Goal: Task Accomplishment & Management: Manage account settings

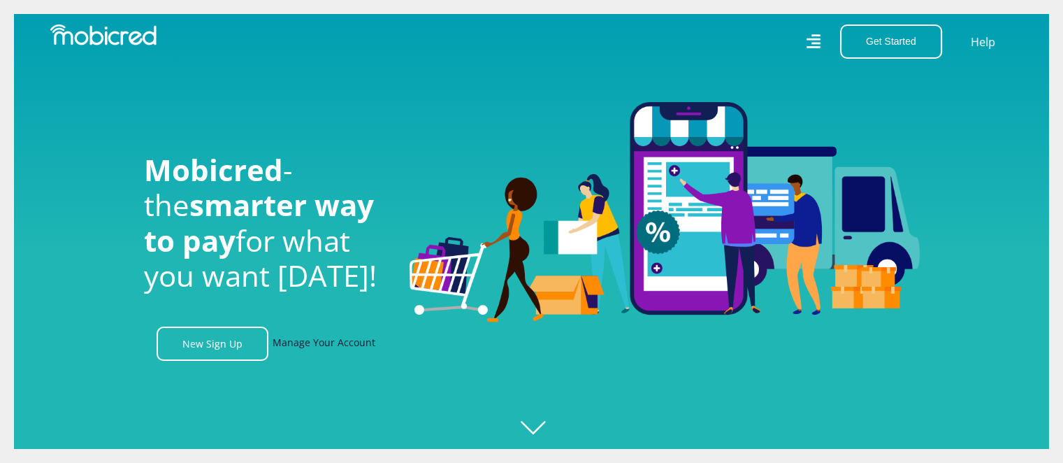
scroll to position [0, 995]
click at [330, 341] on link "Manage Your Account" at bounding box center [324, 343] width 103 height 34
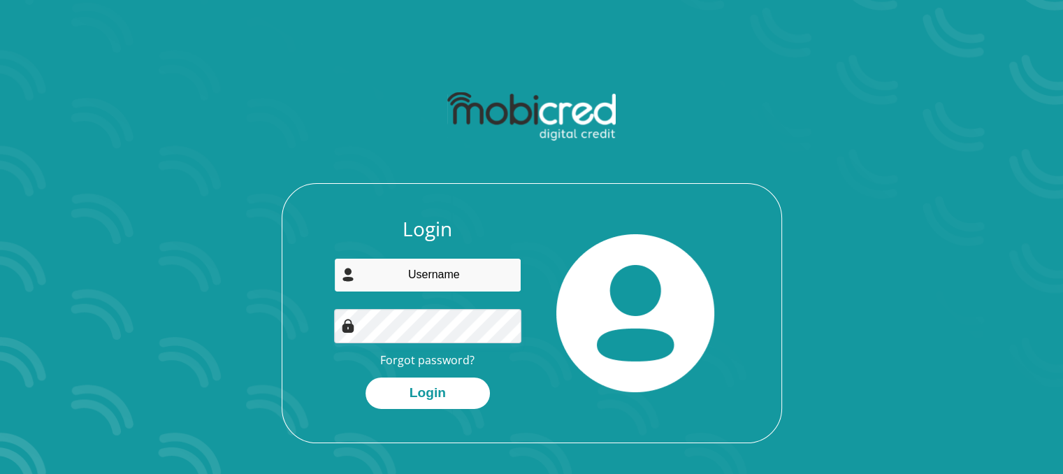
click at [445, 271] on input "email" at bounding box center [427, 275] width 187 height 34
type input "pridemalele@gmail.com"
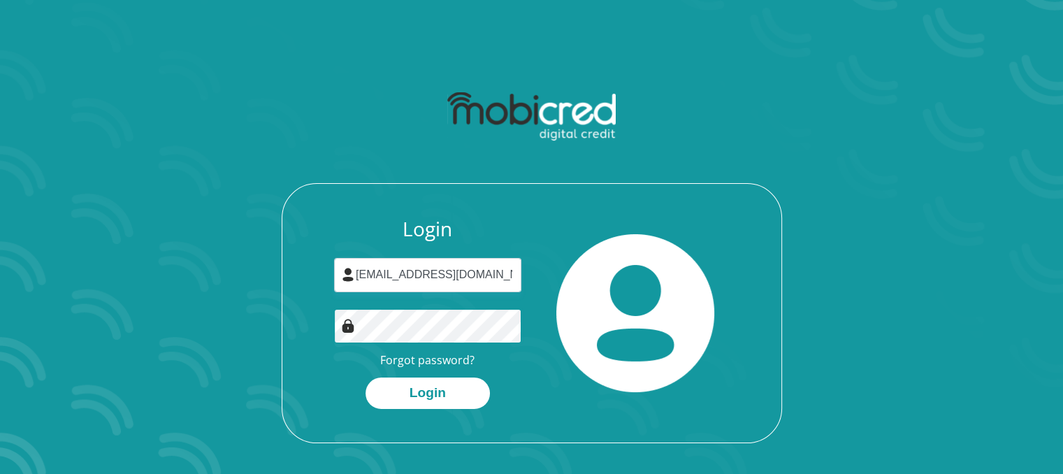
click at [366, 377] on button "Login" at bounding box center [428, 392] width 124 height 31
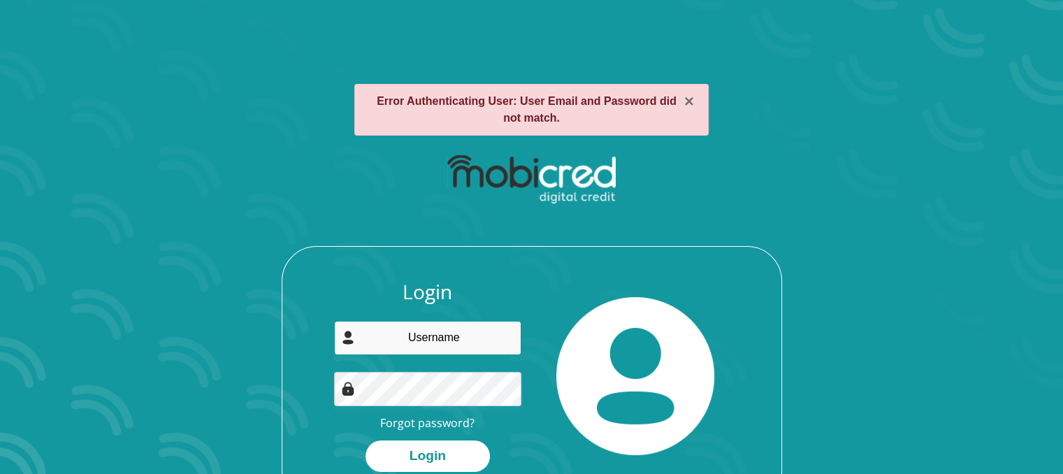
click at [412, 348] on input "email" at bounding box center [427, 338] width 187 height 34
type input "[EMAIL_ADDRESS][DOMAIN_NAME]"
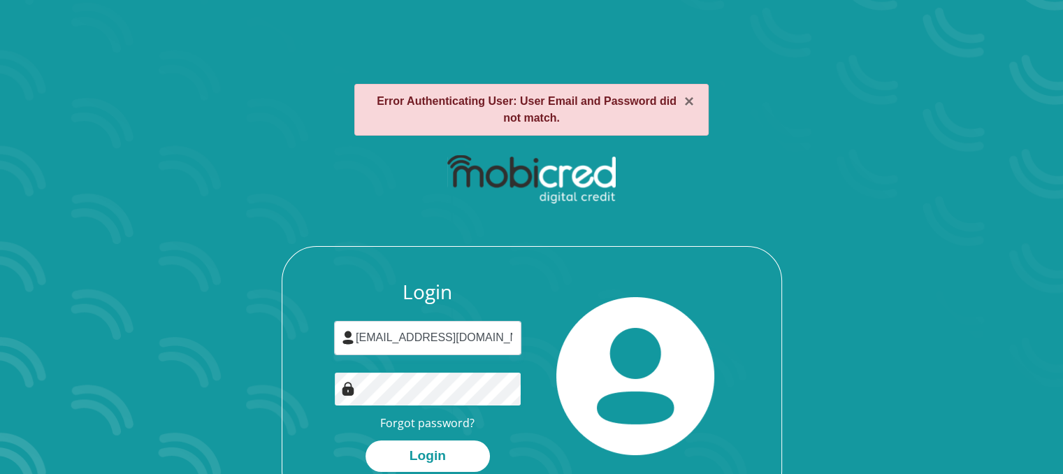
click at [366, 440] on button "Login" at bounding box center [428, 455] width 124 height 31
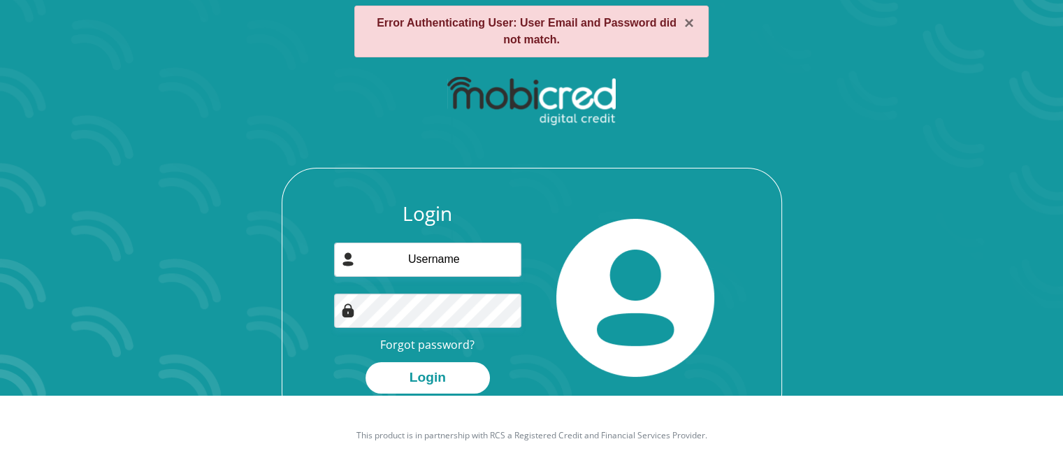
scroll to position [80, 0]
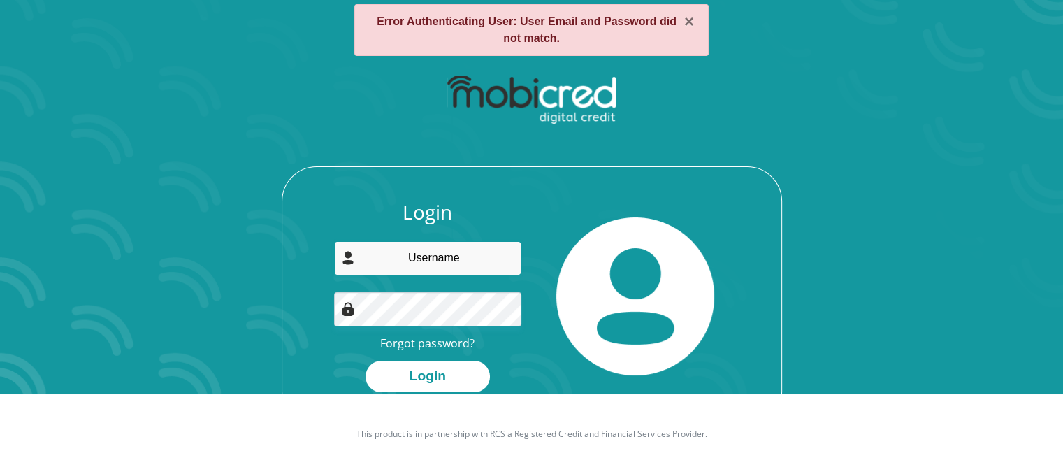
click at [407, 260] on input "email" at bounding box center [427, 258] width 187 height 34
type input "[EMAIL_ADDRESS][DOMAIN_NAME]"
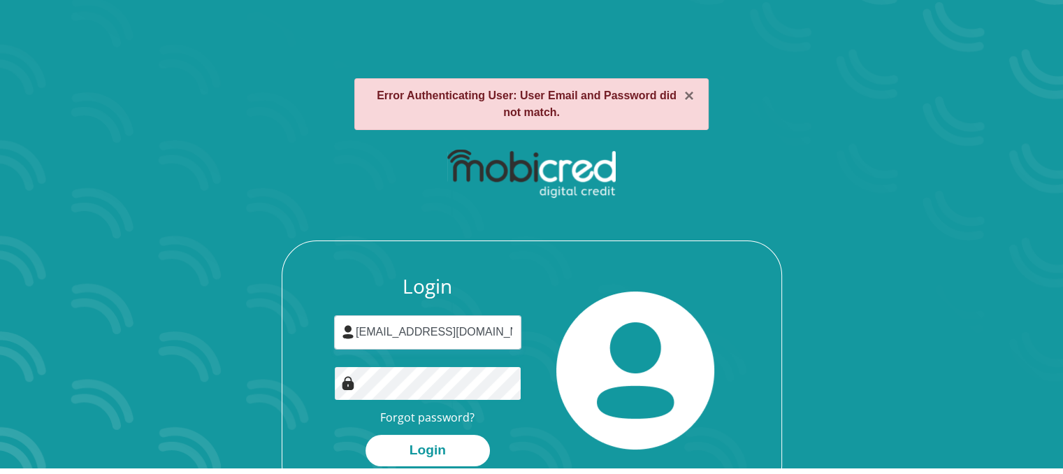
scroll to position [0, 0]
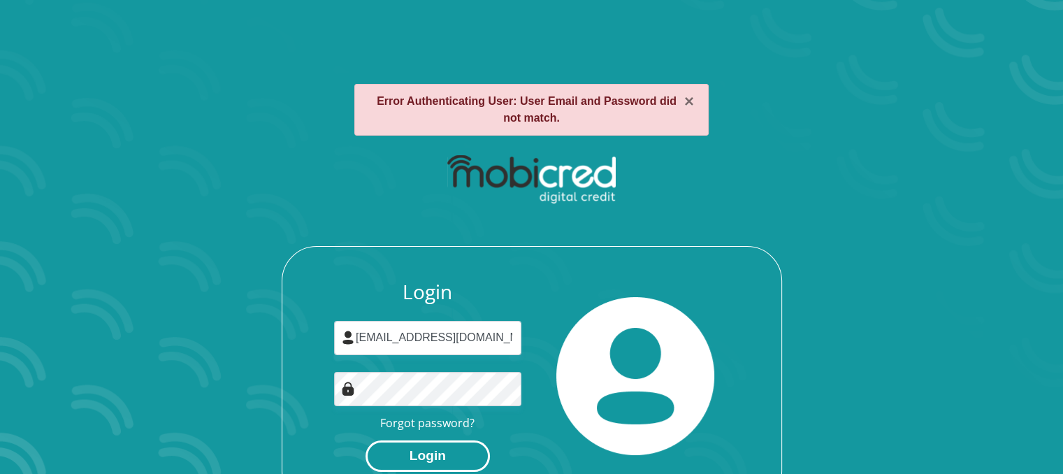
click at [408, 456] on button "Login" at bounding box center [428, 455] width 124 height 31
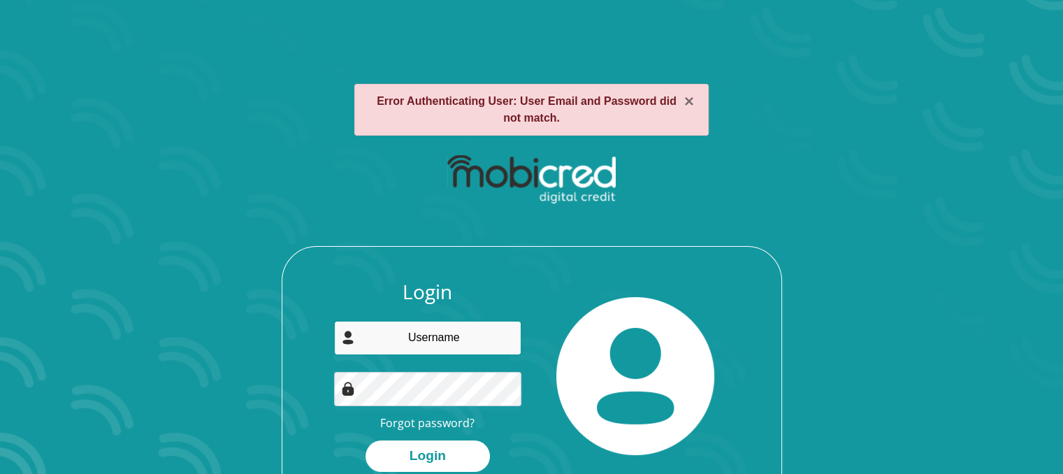
click at [463, 342] on input "email" at bounding box center [427, 338] width 187 height 34
type input "[EMAIL_ADDRESS][DOMAIN_NAME]"
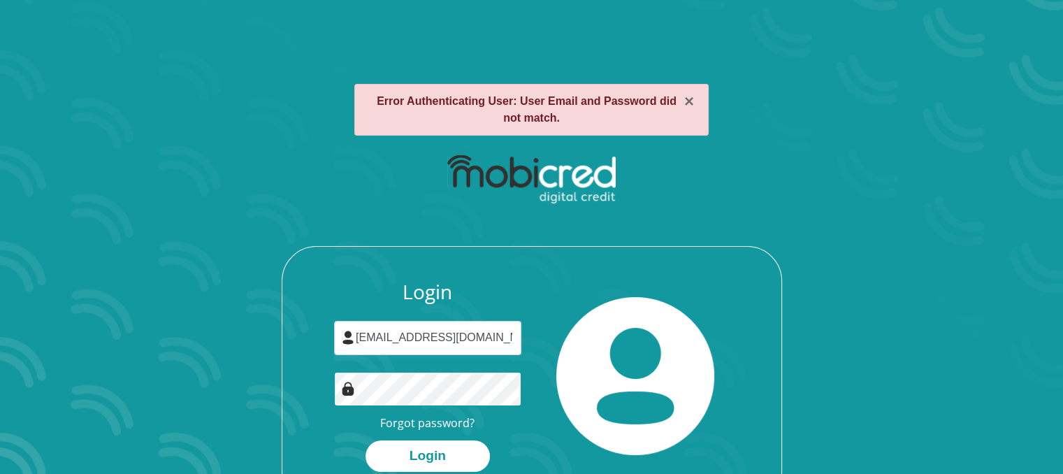
click at [366, 440] on button "Login" at bounding box center [428, 455] width 124 height 31
click at [447, 422] on link "Forgot password?" at bounding box center [427, 422] width 94 height 15
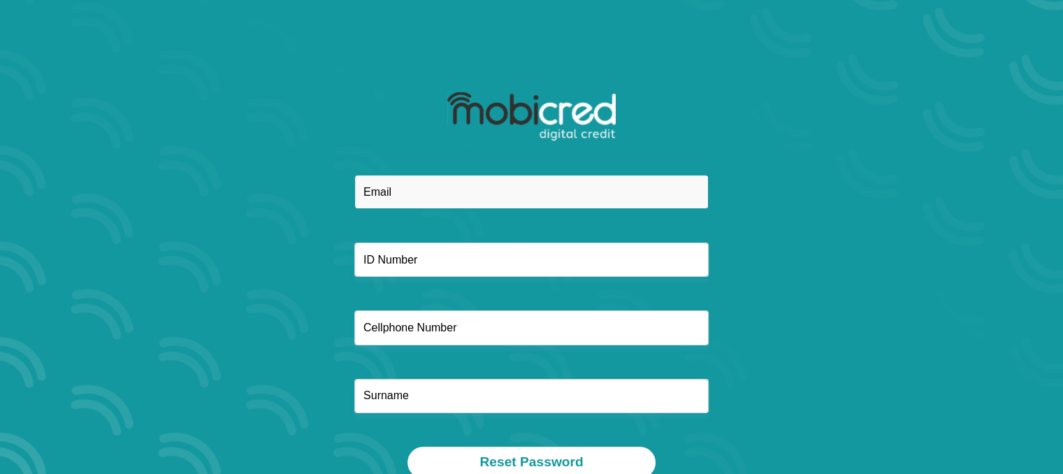
click at [513, 208] on input "email" at bounding box center [531, 192] width 354 height 34
type input "[EMAIL_ADDRESS][DOMAIN_NAME]"
type input "0720485721"
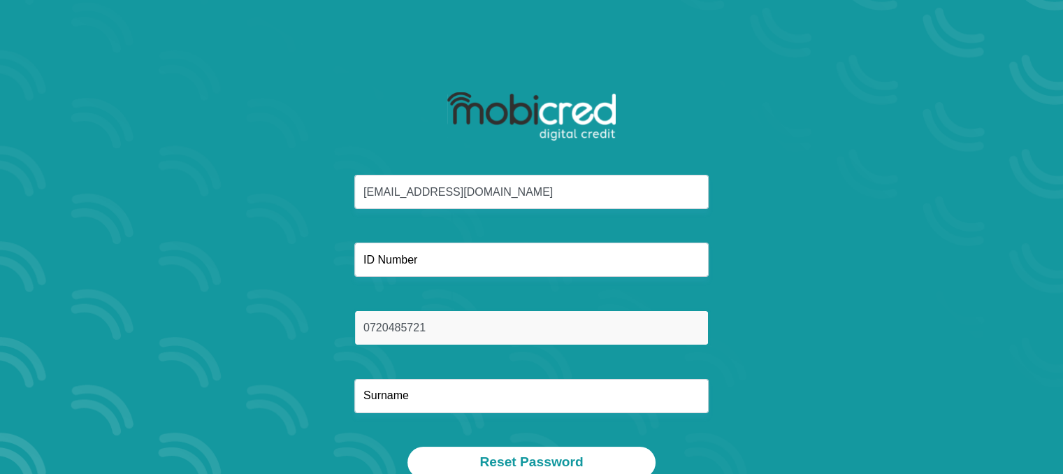
type input "Malele"
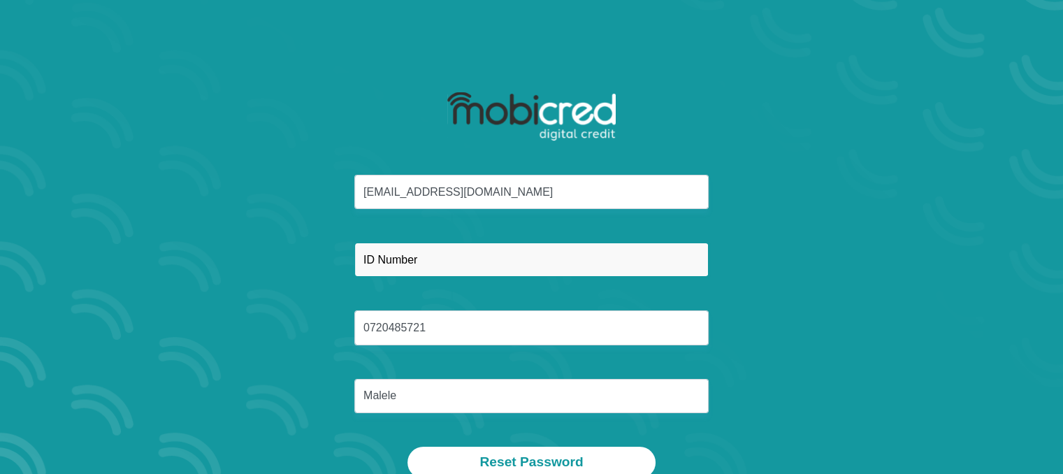
click at [447, 266] on input "text" at bounding box center [531, 260] width 354 height 34
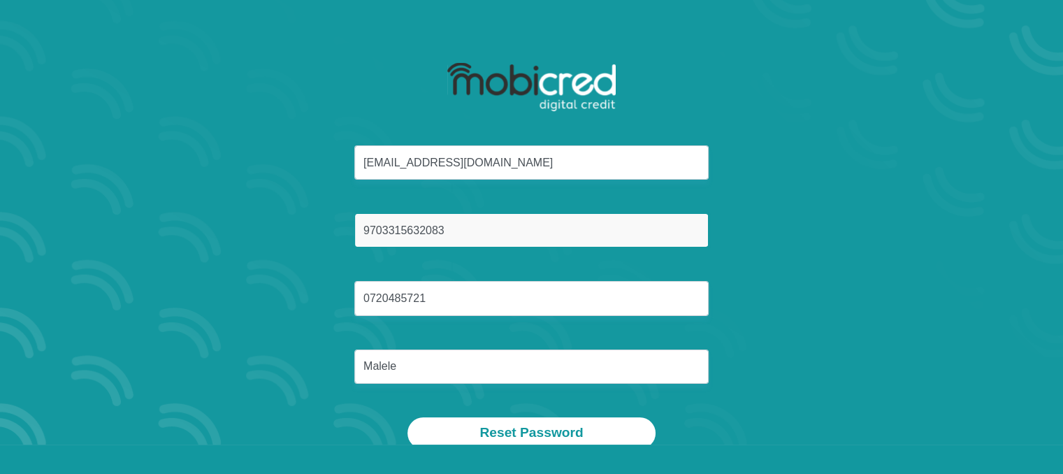
scroll to position [80, 0]
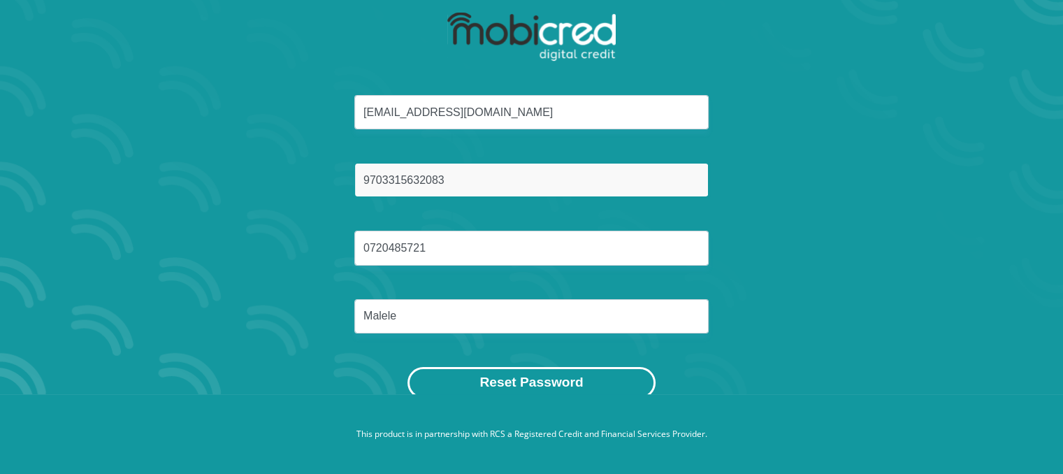
type input "9703315632083"
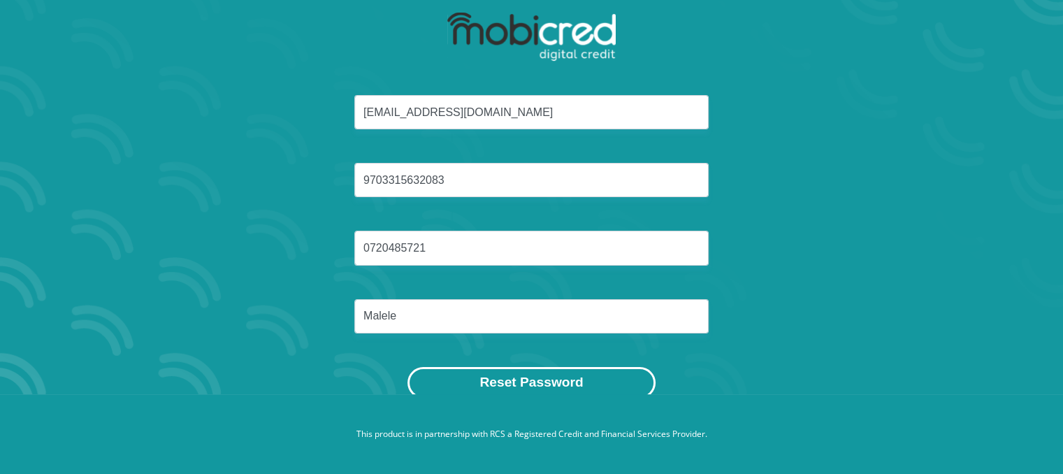
click at [593, 386] on button "Reset Password" at bounding box center [530, 382] width 247 height 31
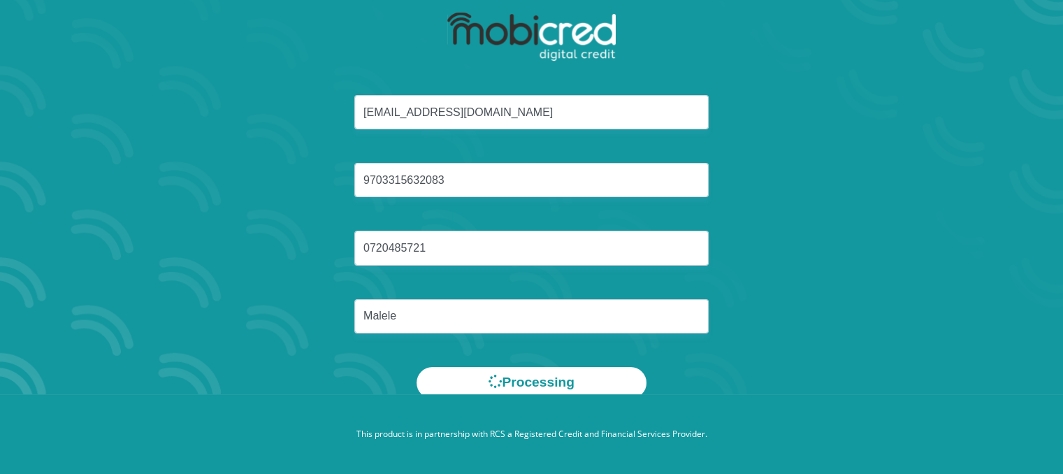
scroll to position [0, 0]
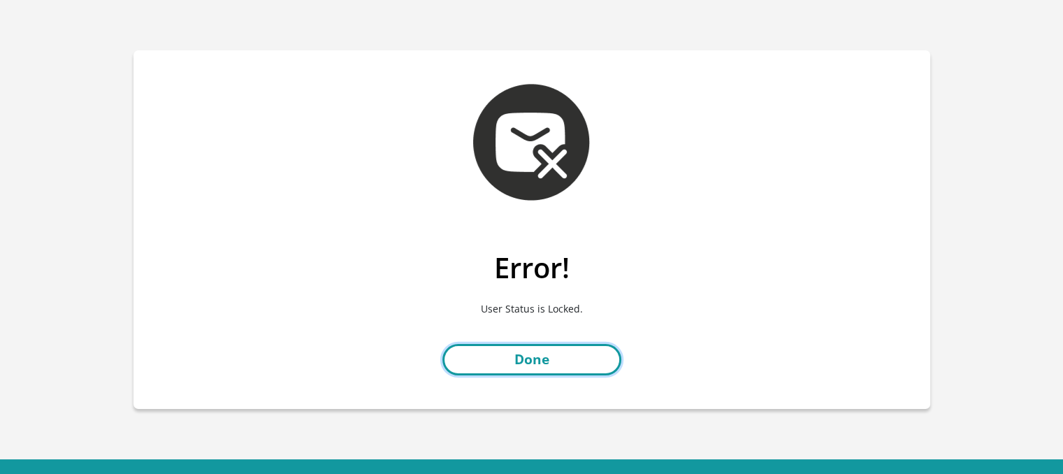
click at [542, 365] on link "Done" at bounding box center [531, 359] width 179 height 31
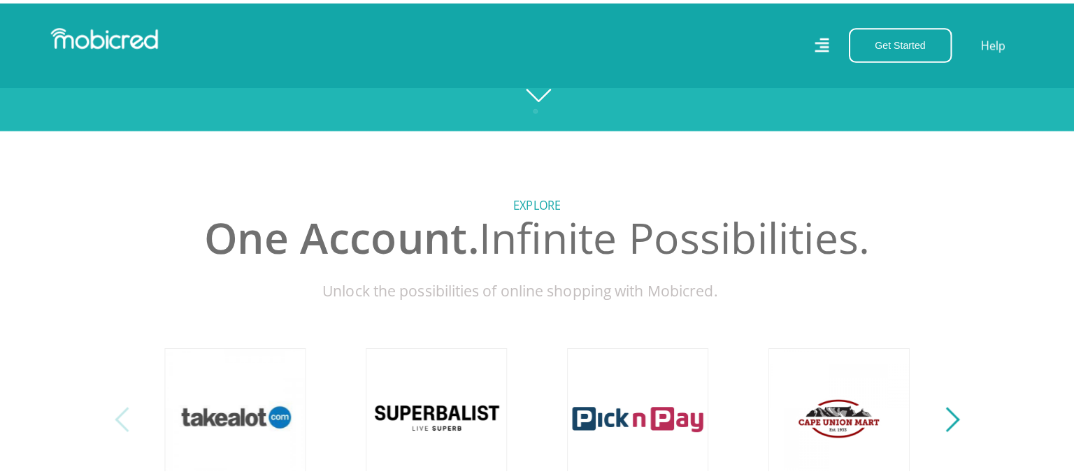
scroll to position [349, 0]
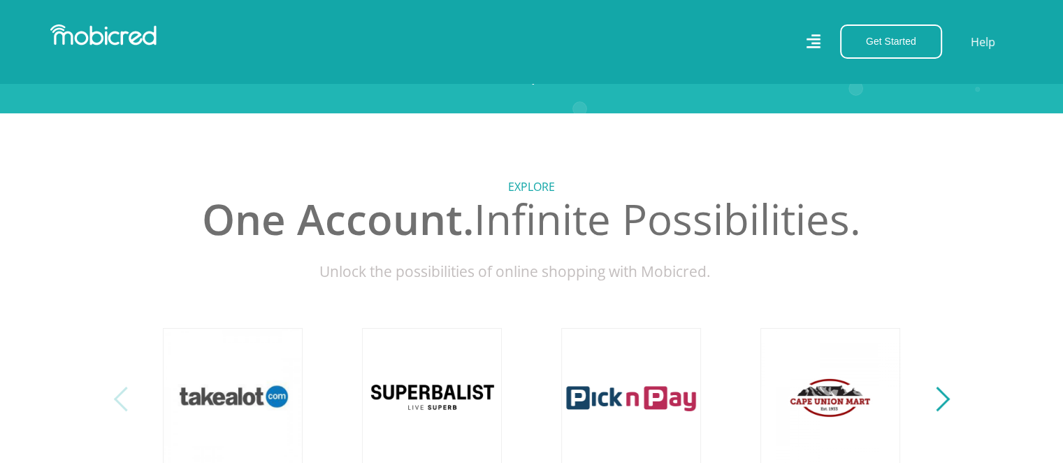
click at [811, 38] on icon at bounding box center [813, 41] width 15 height 15
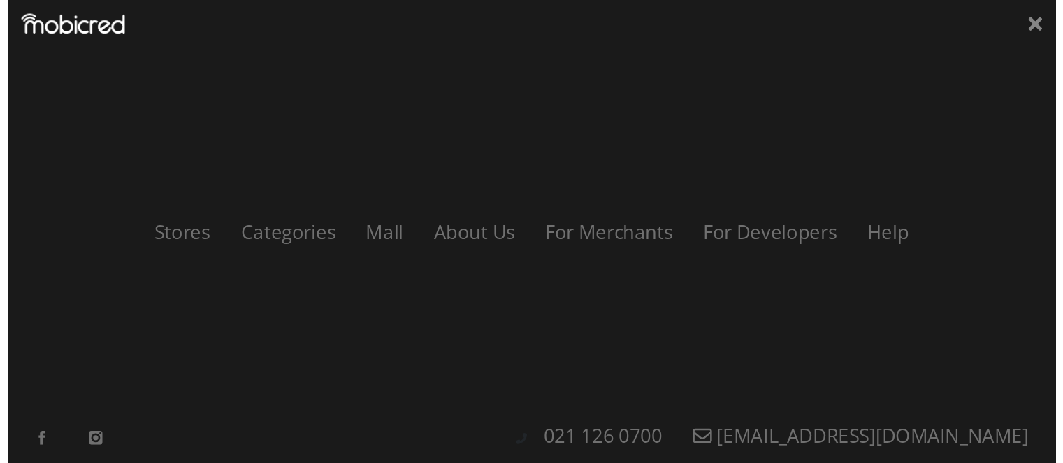
scroll to position [0, 995]
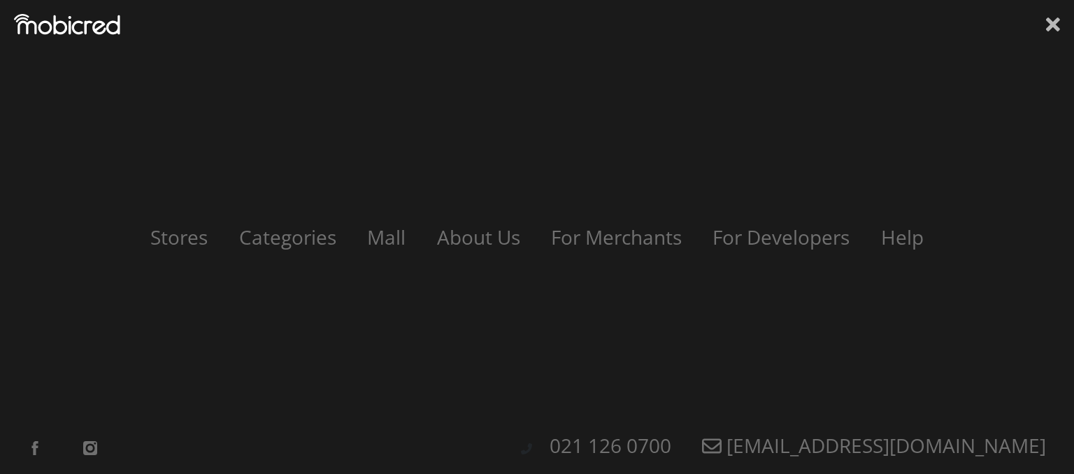
click at [1049, 24] on icon at bounding box center [1053, 24] width 14 height 21
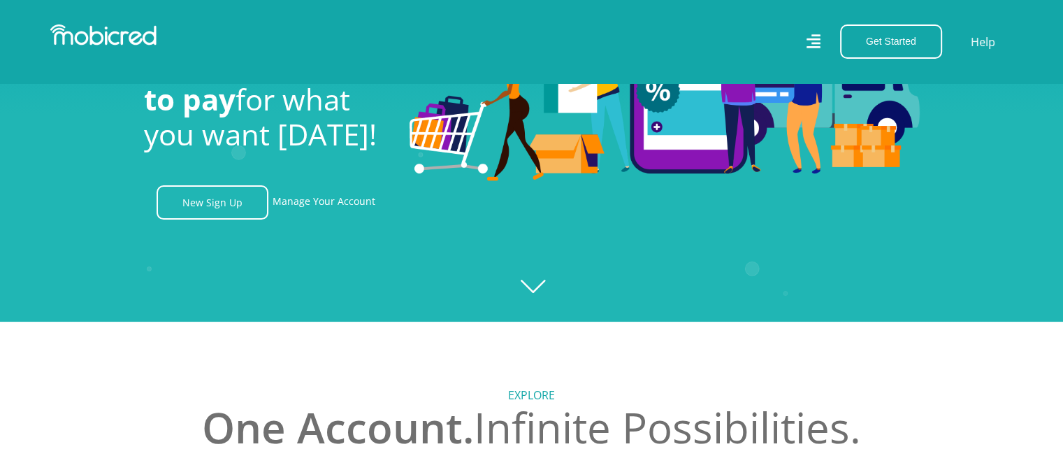
scroll to position [140, 0]
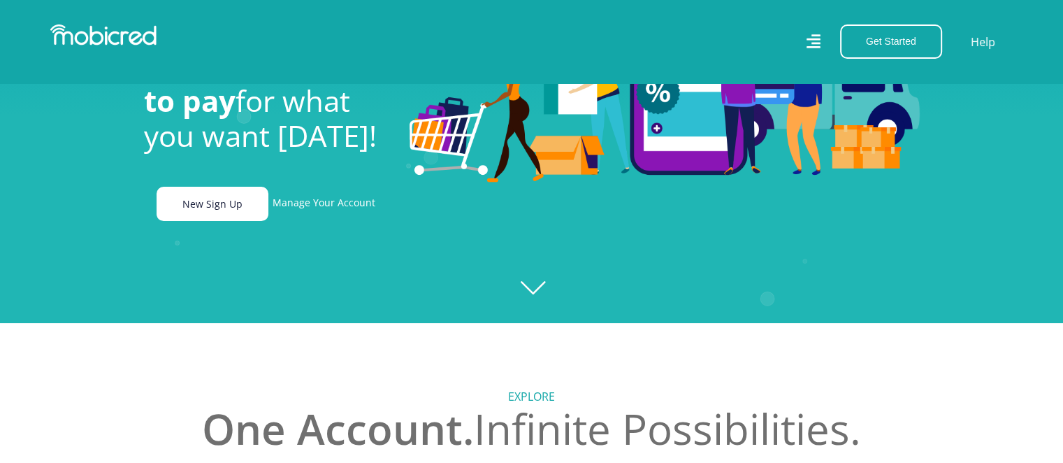
click at [219, 210] on link "New Sign Up" at bounding box center [213, 204] width 112 height 34
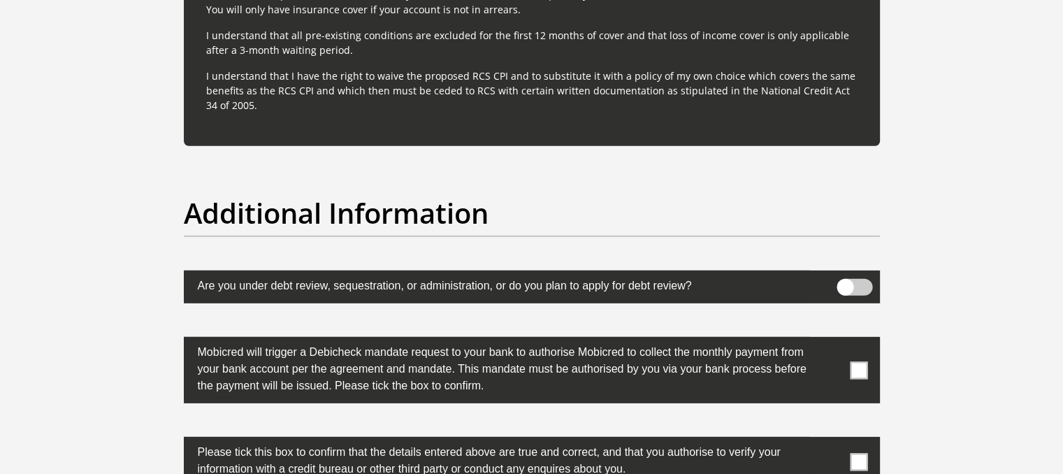
scroll to position [3979, 0]
